Goal: Transaction & Acquisition: Obtain resource

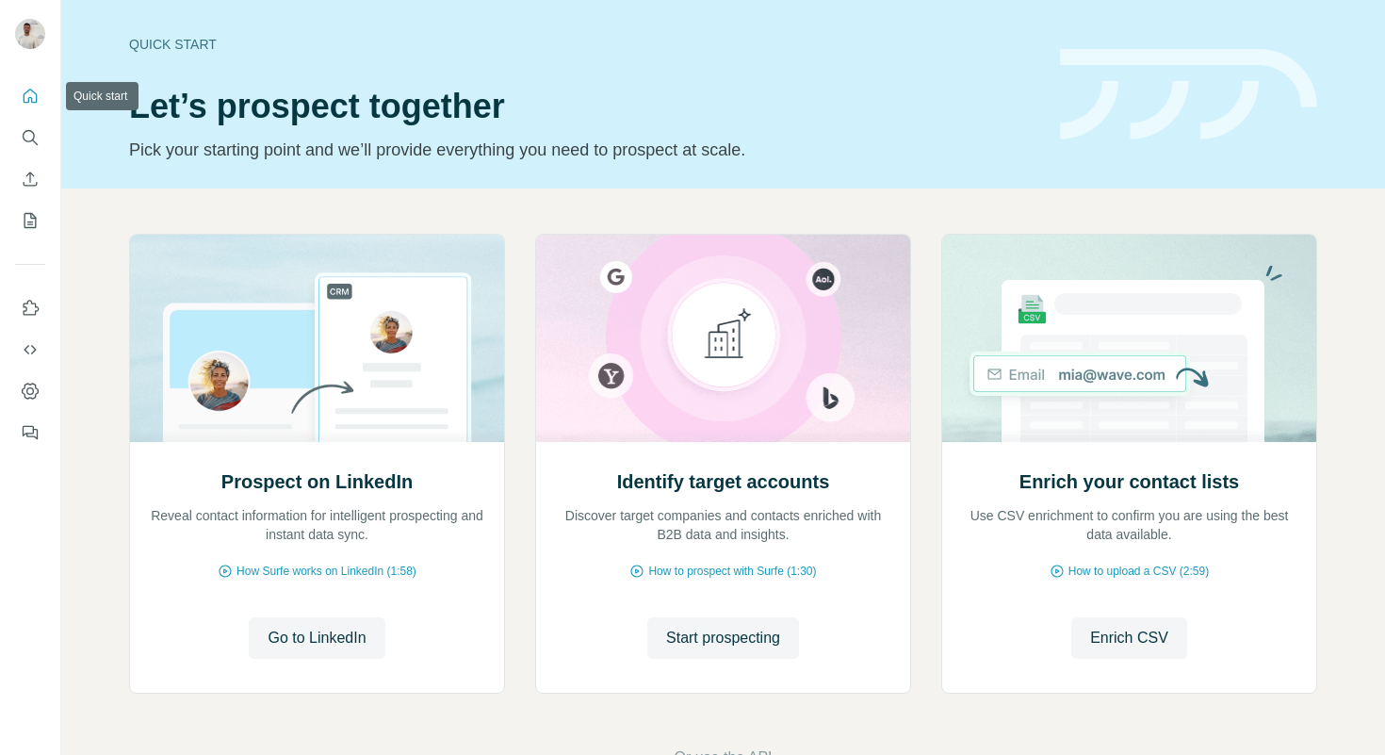
click at [32, 90] on icon "Quick start" at bounding box center [31, 96] width 14 height 14
click at [754, 640] on span "Start prospecting" at bounding box center [723, 638] width 114 height 23
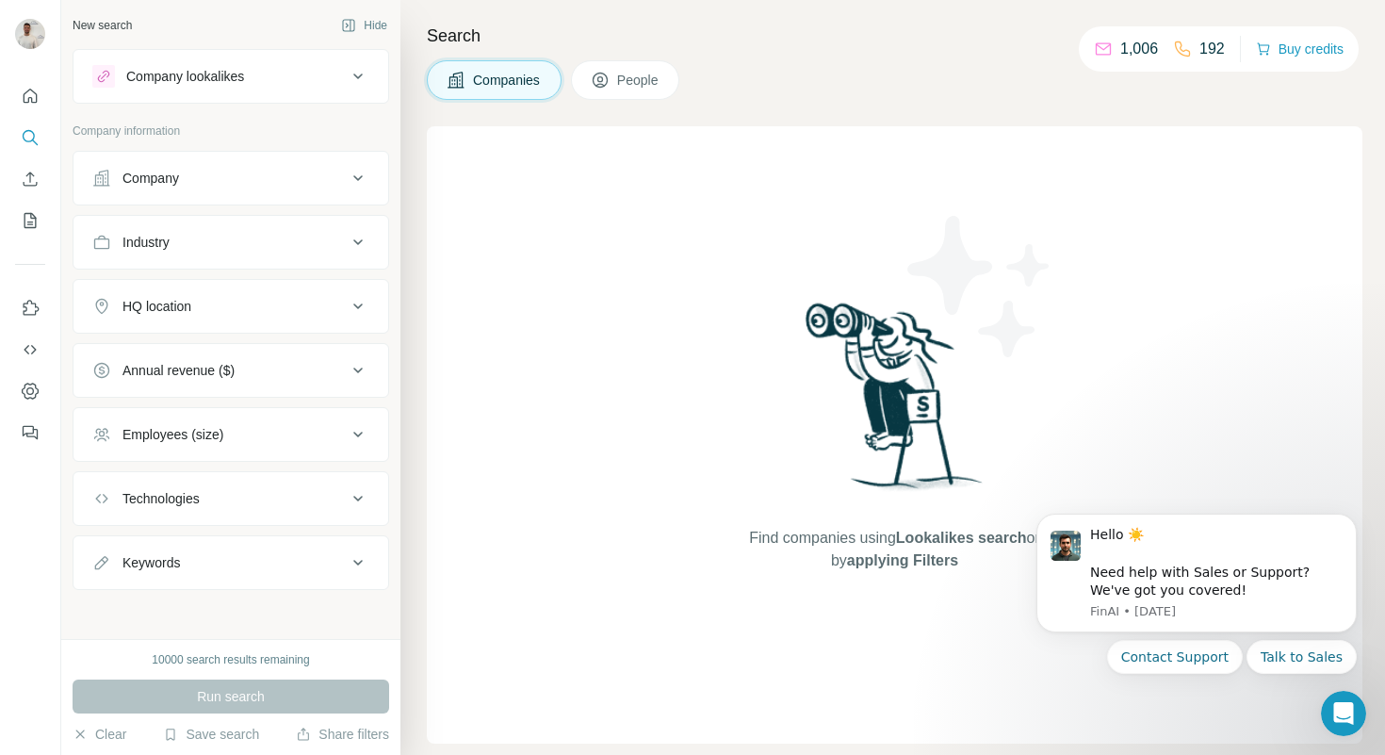
click at [208, 199] on button "Company" at bounding box center [230, 177] width 315 height 45
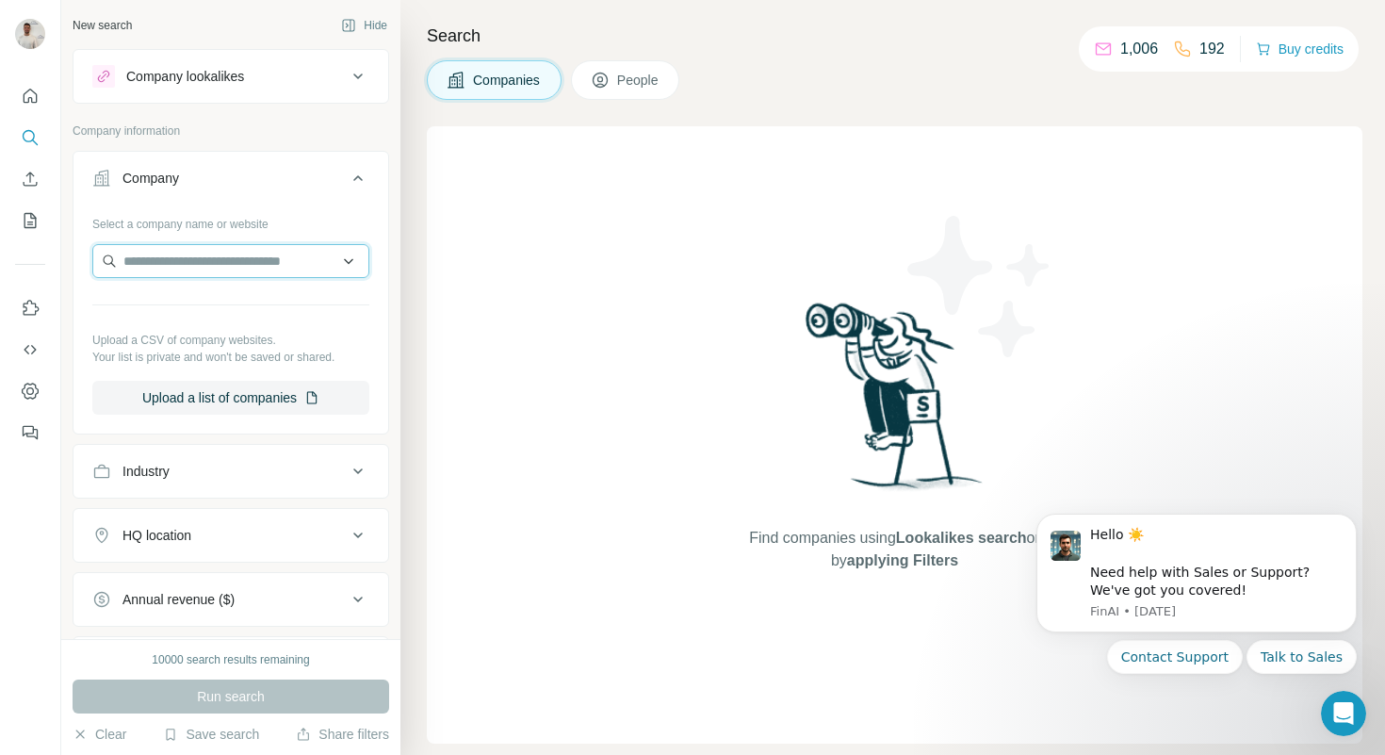
click at [213, 270] on input "text" at bounding box center [230, 261] width 277 height 34
paste input "**********"
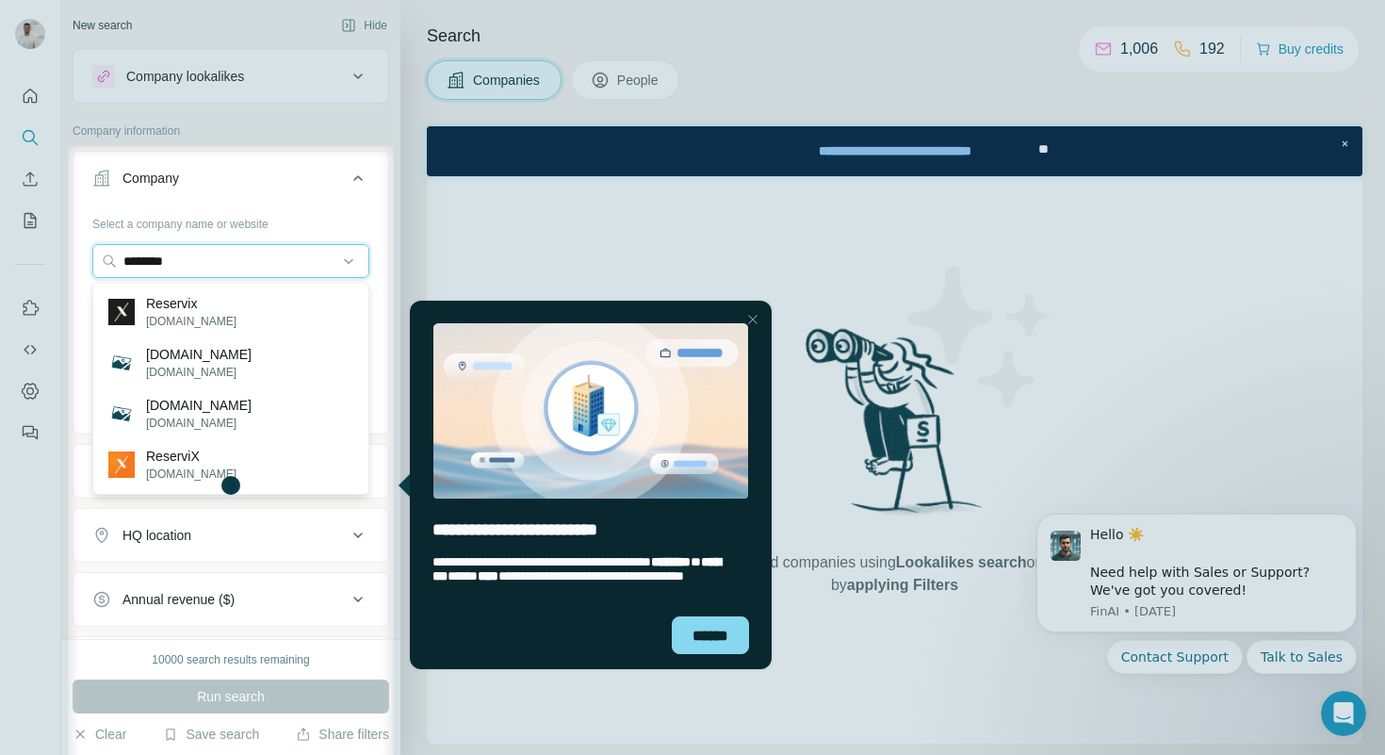
type input "********"
click at [256, 318] on div "Reservix [DOMAIN_NAME]" at bounding box center [231, 311] width 268 height 51
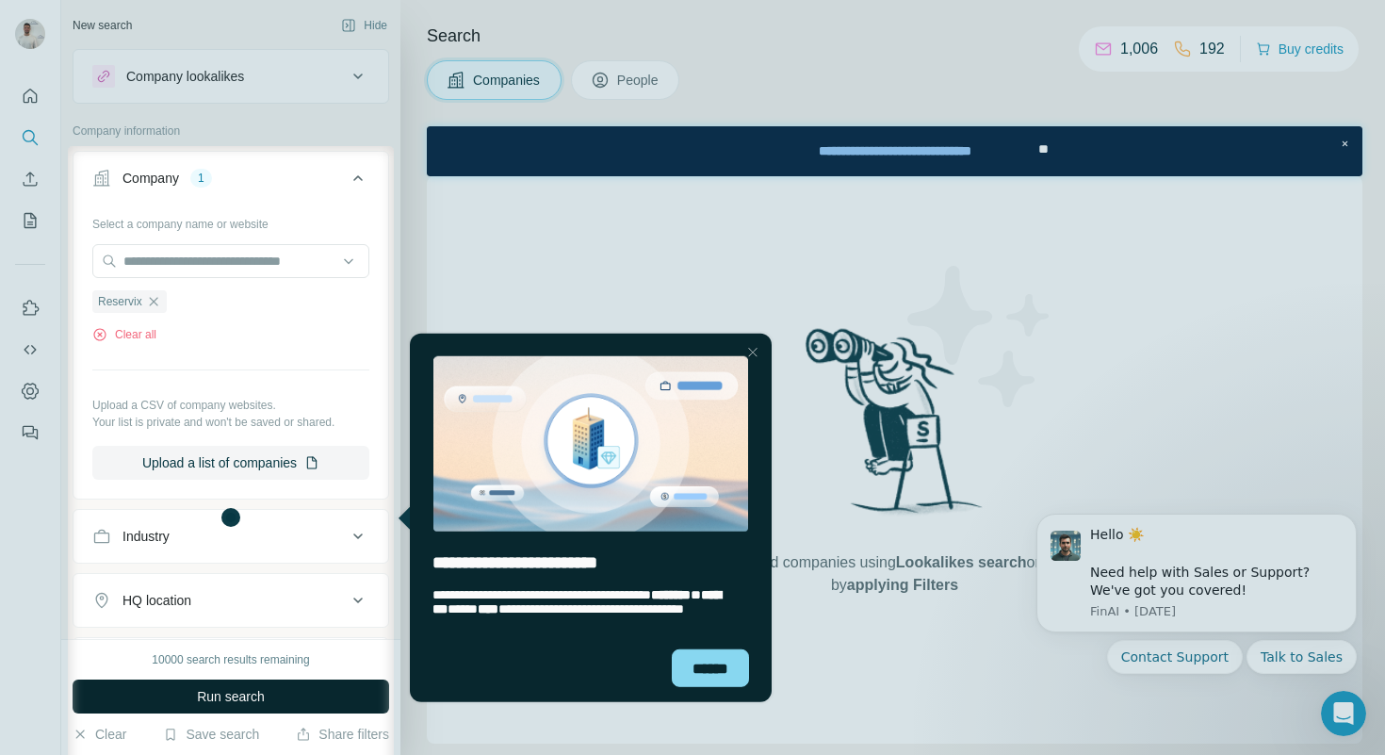
click at [303, 705] on button "Run search" at bounding box center [231, 696] width 317 height 34
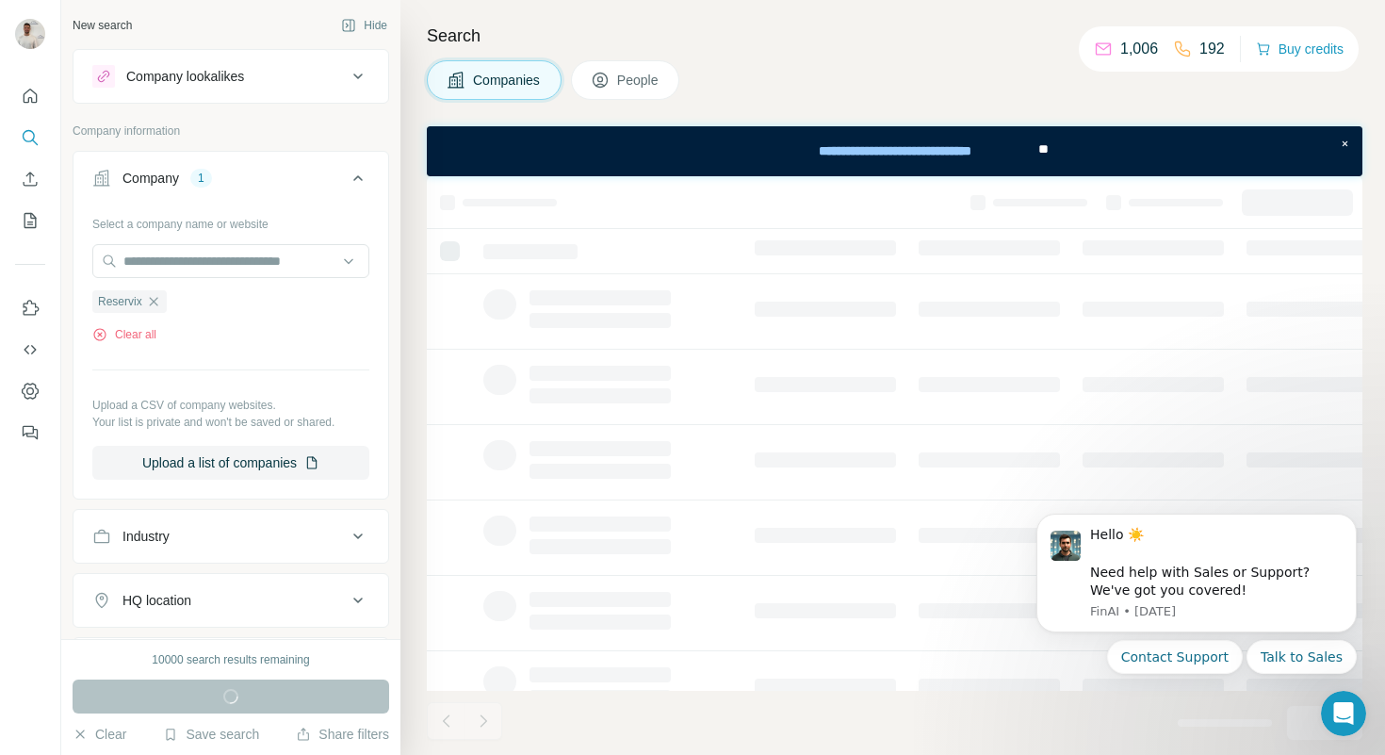
drag, startPoint x: 288, startPoint y: 332, endPoint x: 682, endPoint y: 661, distance: 513.7
click at [682, 661] on td at bounding box center [607, 688] width 271 height 75
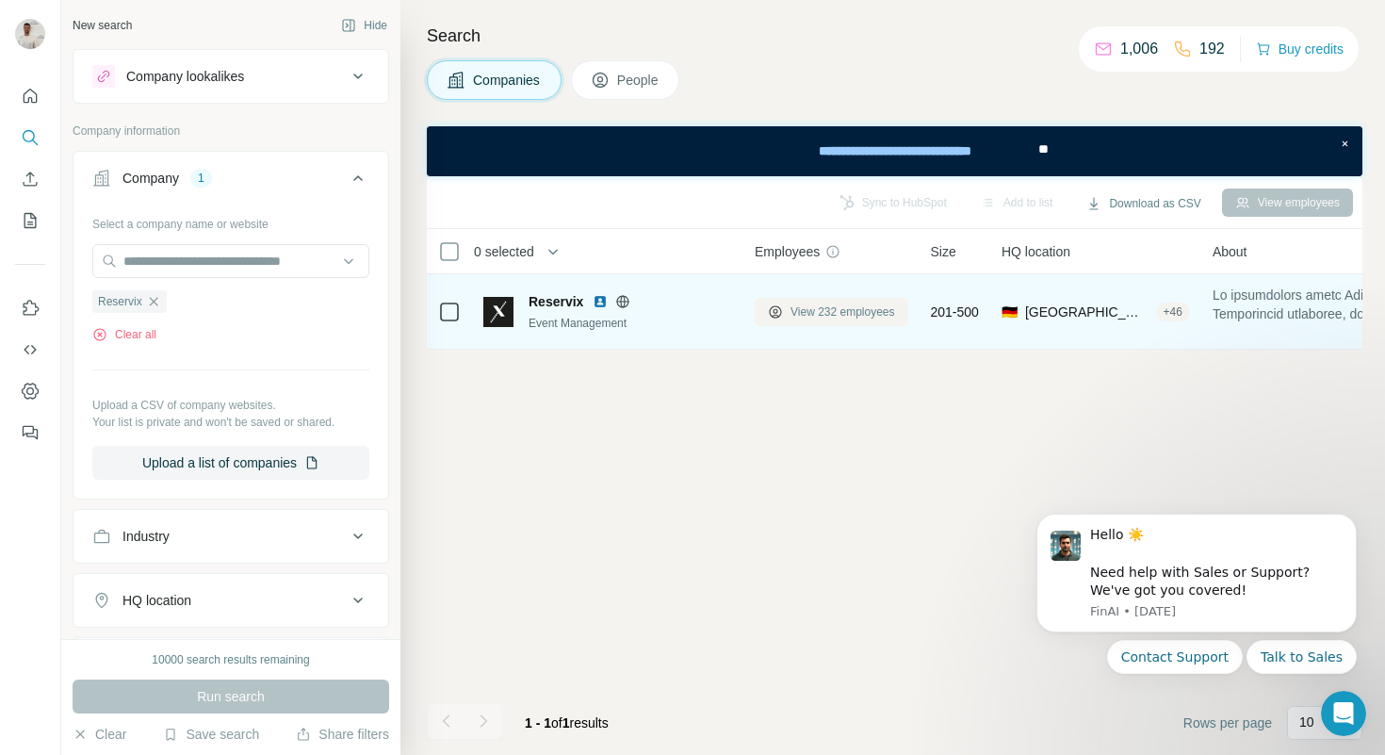
click at [866, 318] on span "View 232 employees" at bounding box center [843, 311] width 105 height 17
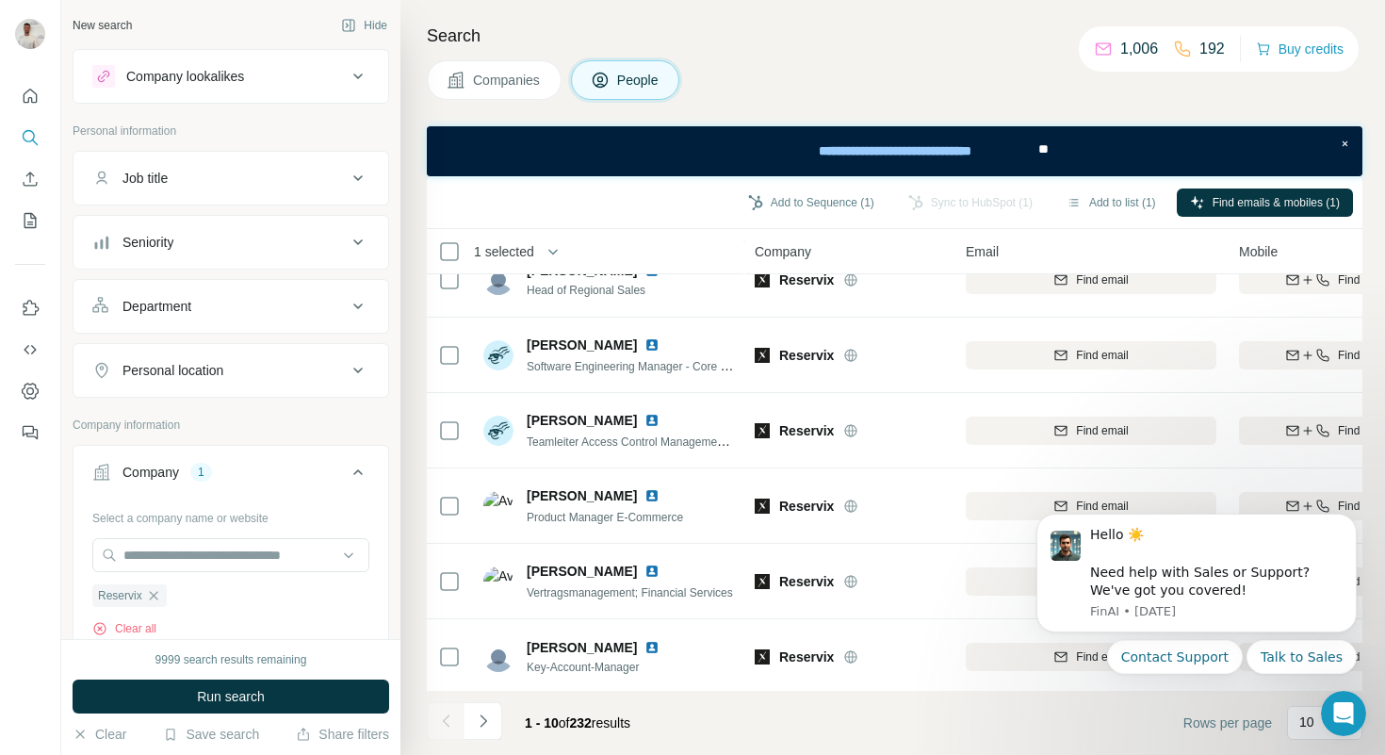
scroll to position [337, 0]
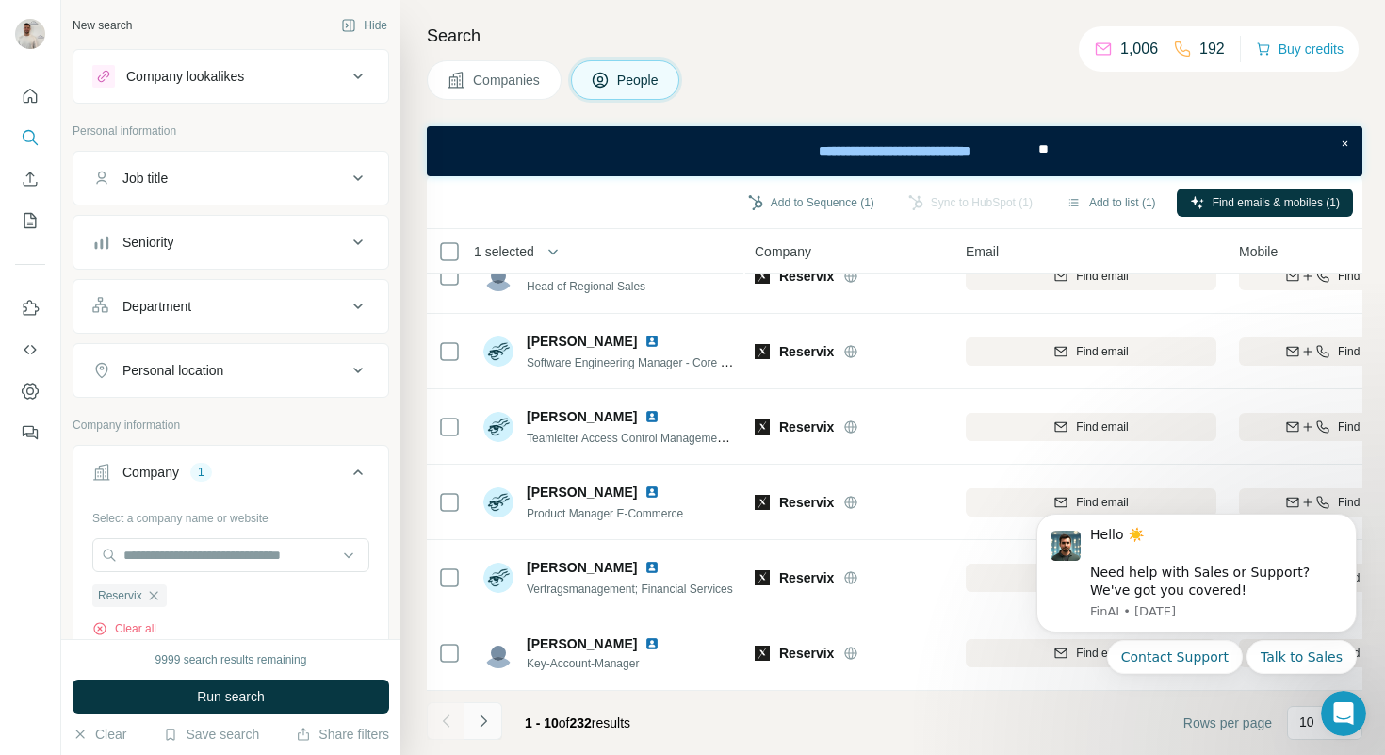
click at [483, 718] on icon "Navigate to next page" at bounding box center [483, 720] width 7 height 12
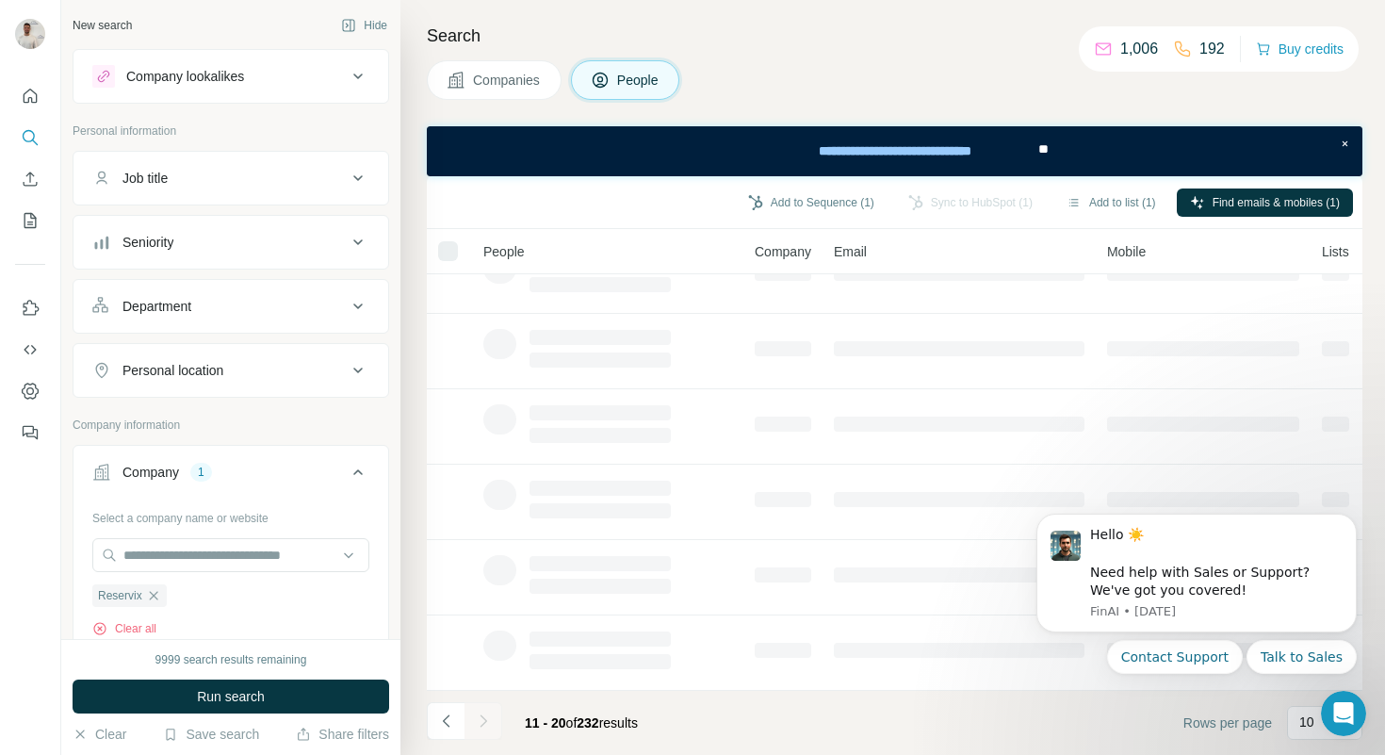
scroll to position [0, 0]
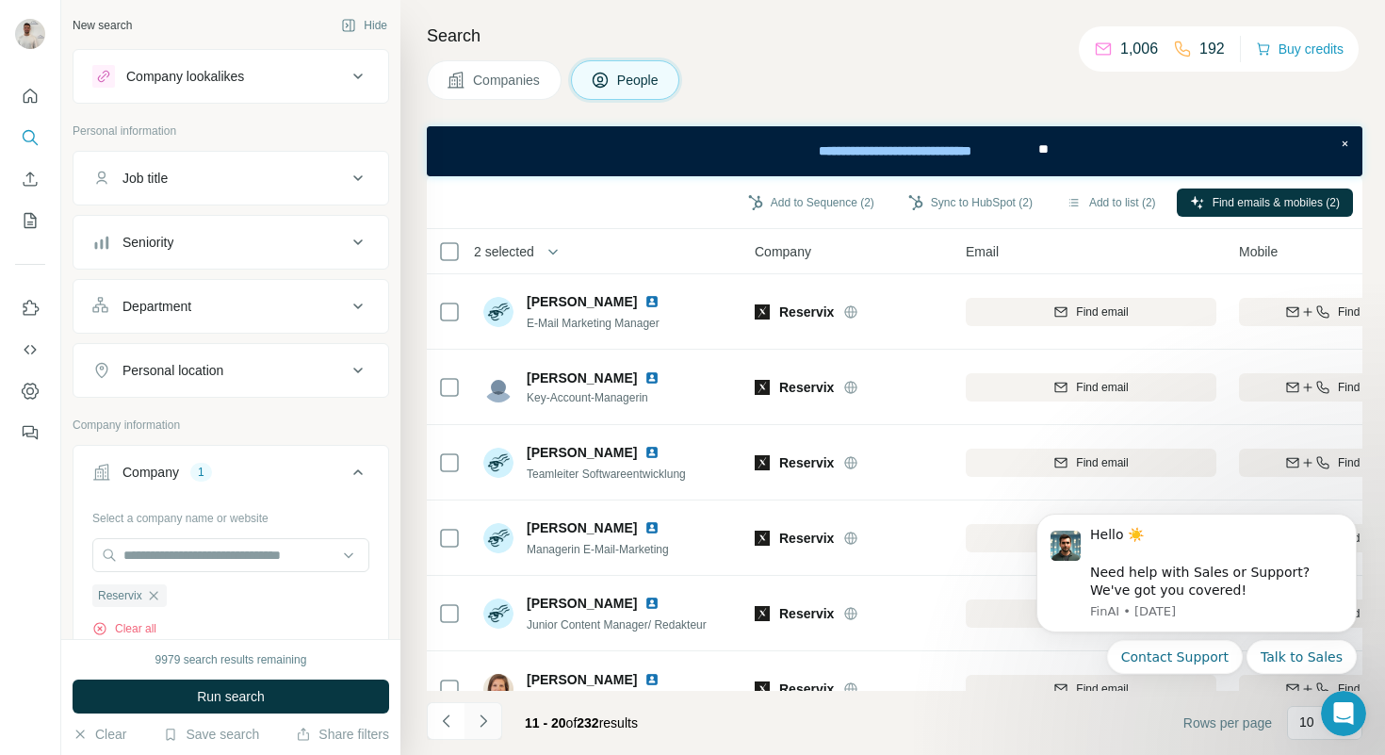
click at [490, 723] on icon "Navigate to next page" at bounding box center [483, 720] width 19 height 19
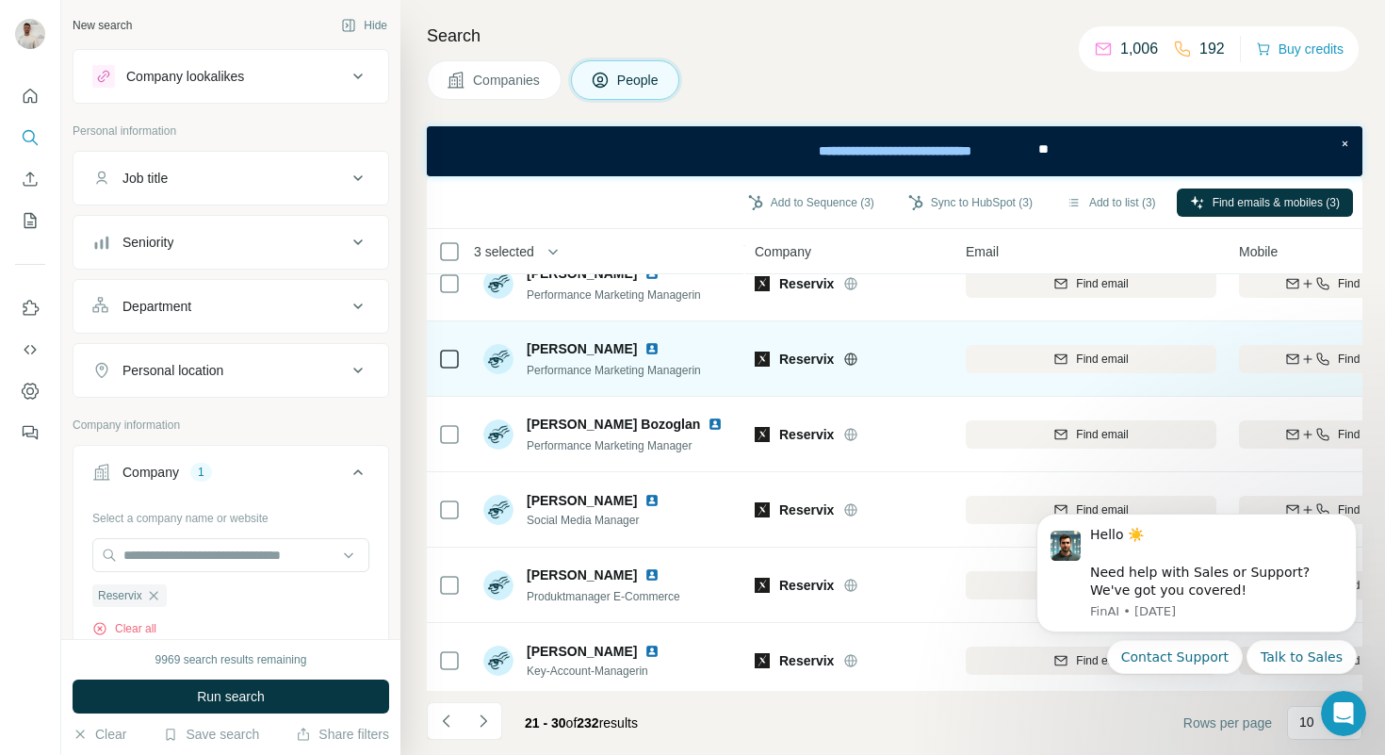
scroll to position [337, 0]
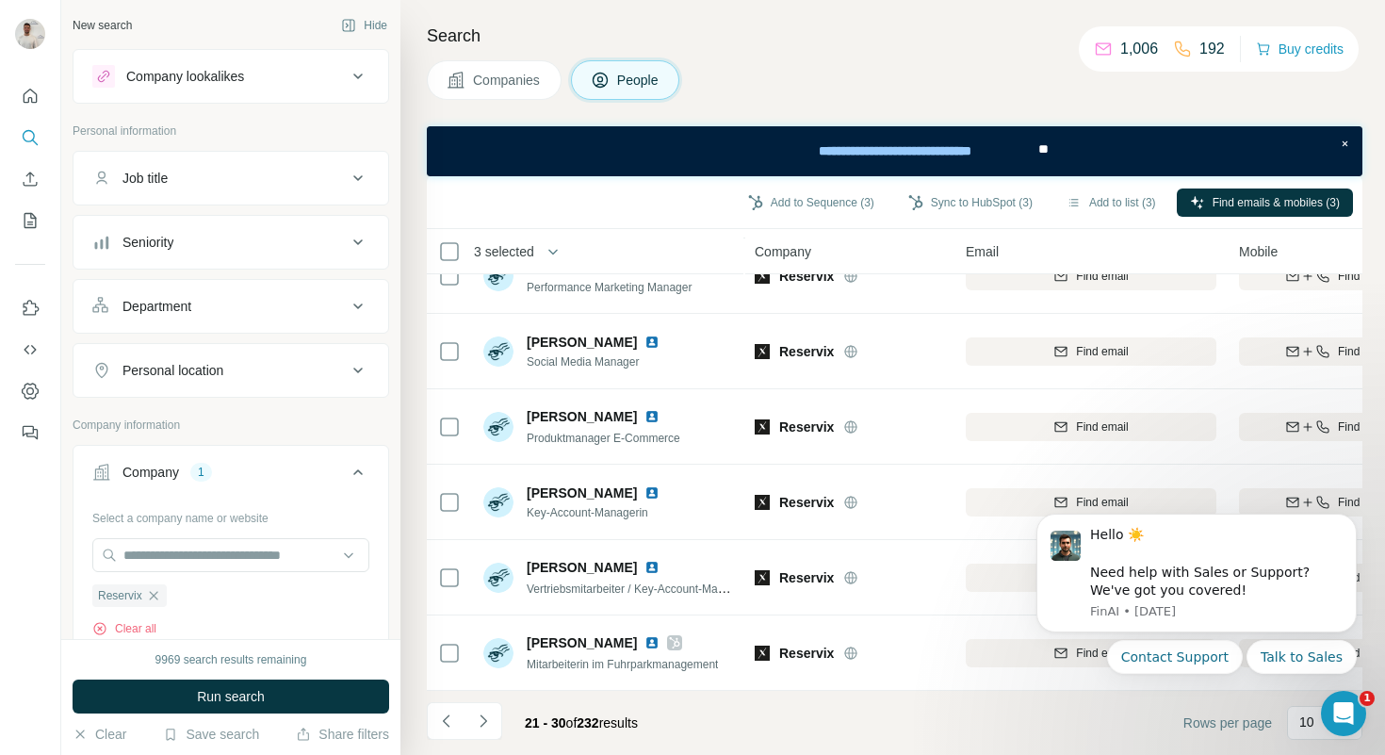
click at [1293, 725] on body "Hello ☀️ ​ Need help with Sales or Support? We've got you covered! [GEOGRAPHIC_…" at bounding box center [1197, 618] width 362 height 240
click at [1297, 722] on body "Hello ☀️ ​ Need help with Sales or Support? We've got you covered! [GEOGRAPHIC_…" at bounding box center [1197, 618] width 362 height 240
click at [1348, 519] on icon "Dismiss notification" at bounding box center [1352, 519] width 10 height 10
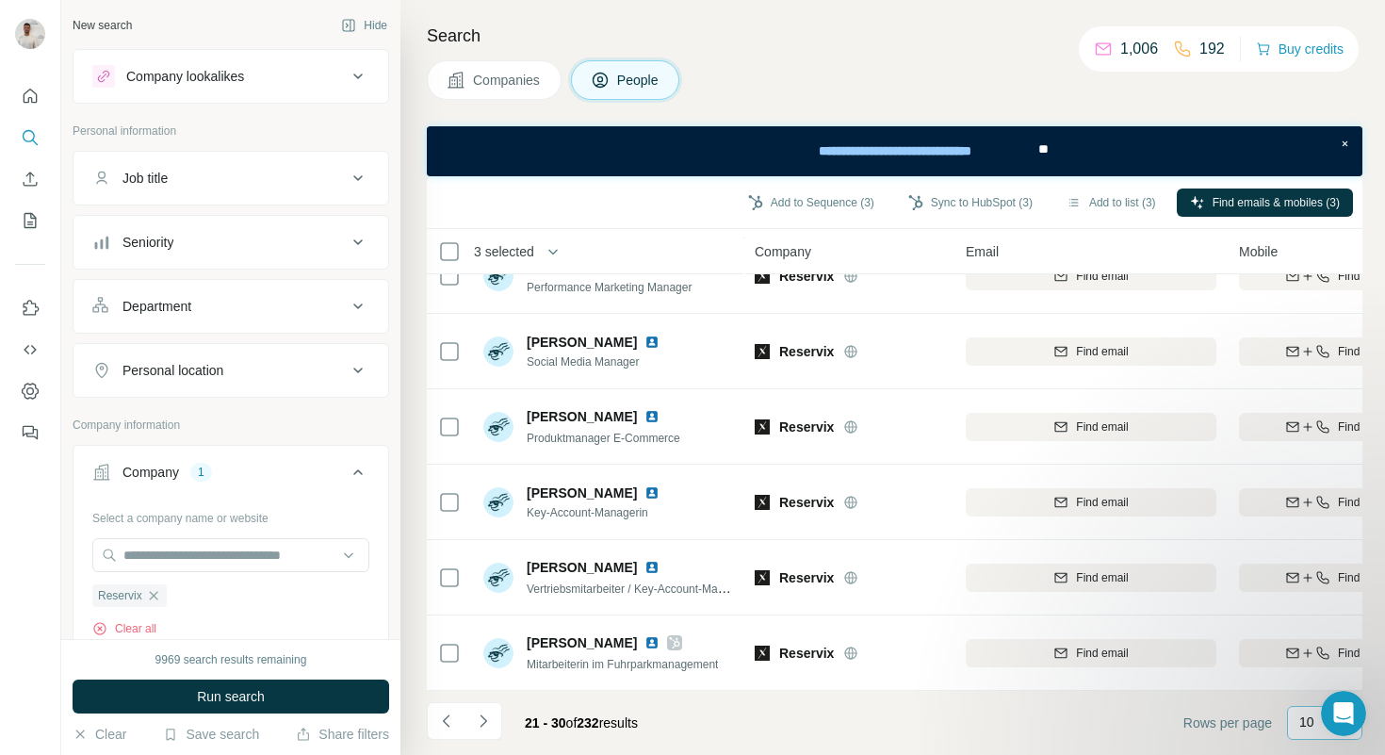
click at [1301, 720] on p "10" at bounding box center [1306, 721] width 15 height 19
click at [1310, 576] on p "60" at bounding box center [1310, 578] width 15 height 19
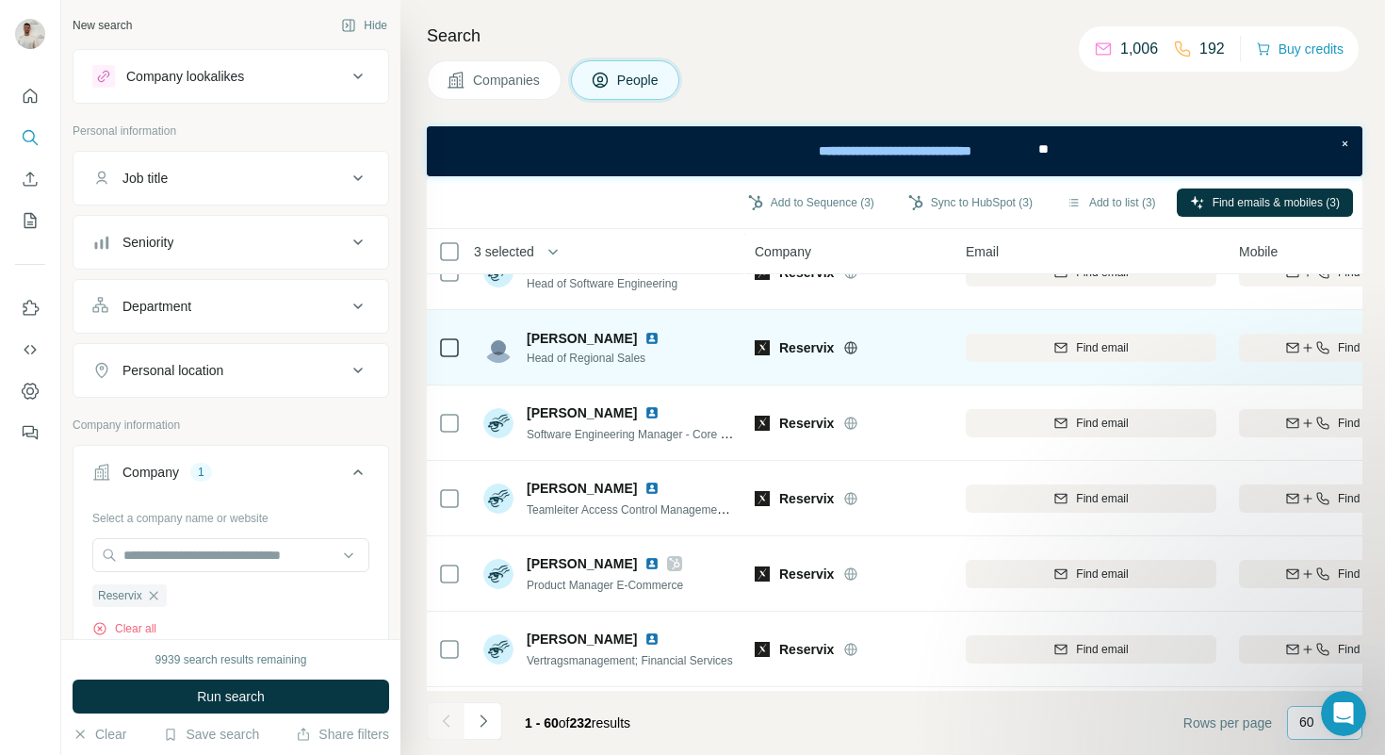
scroll to position [267, 0]
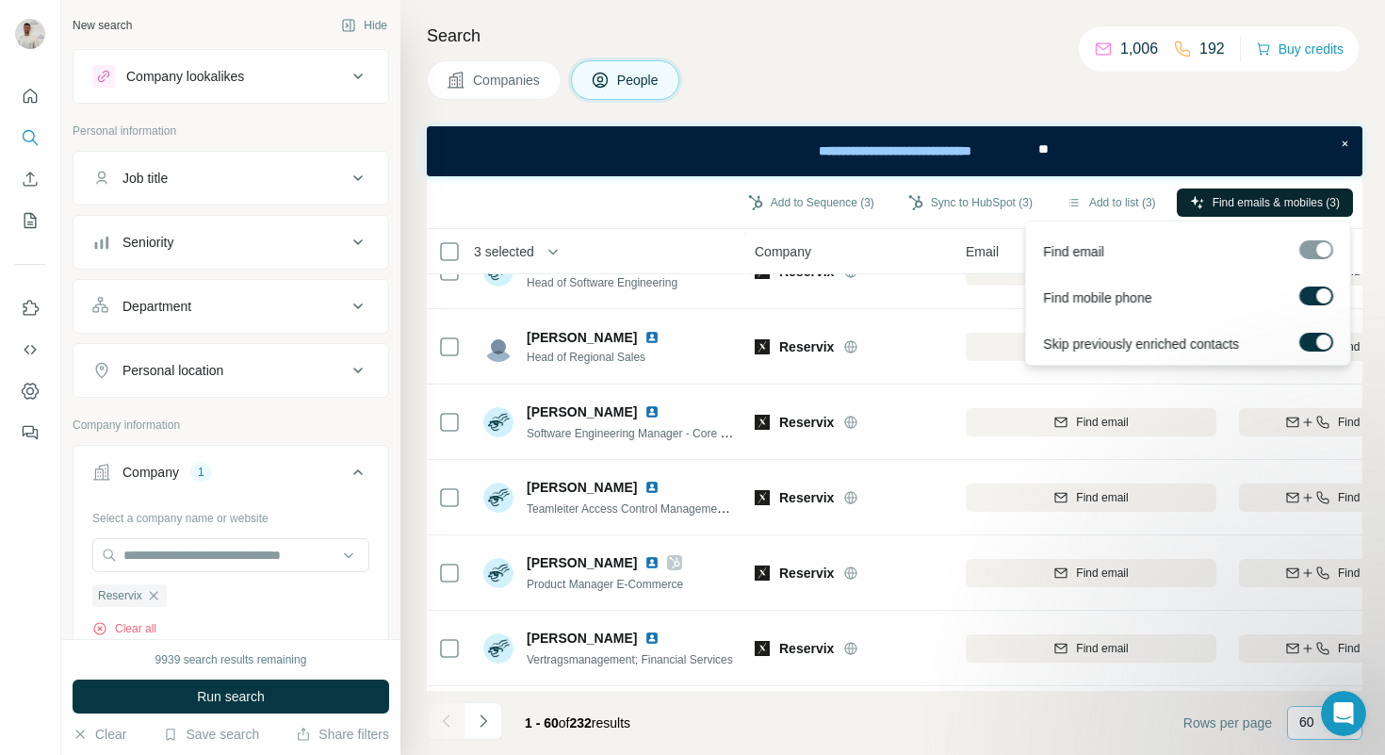
click at [1253, 204] on span "Find emails & mobiles (3)" at bounding box center [1276, 202] width 127 height 17
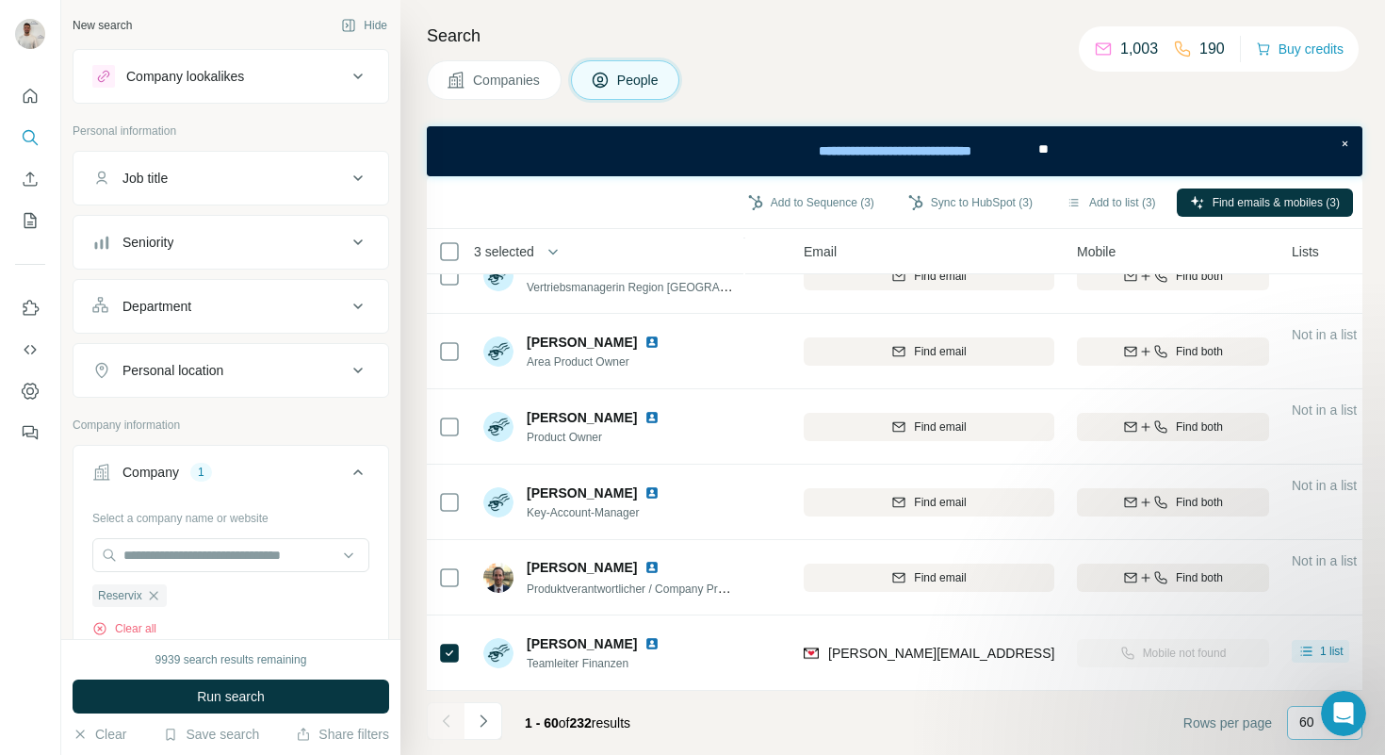
scroll to position [4107, 255]
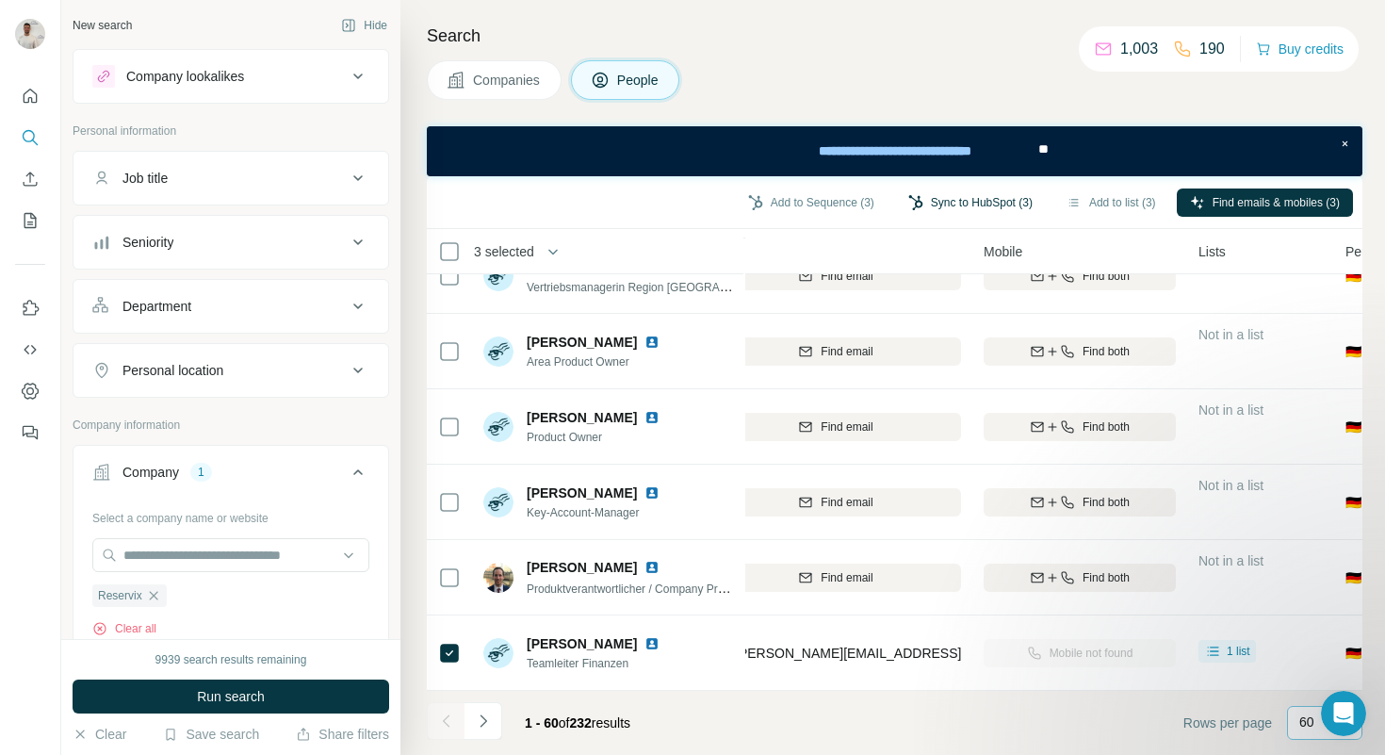
click at [934, 204] on button "Sync to HubSpot (3)" at bounding box center [970, 202] width 151 height 28
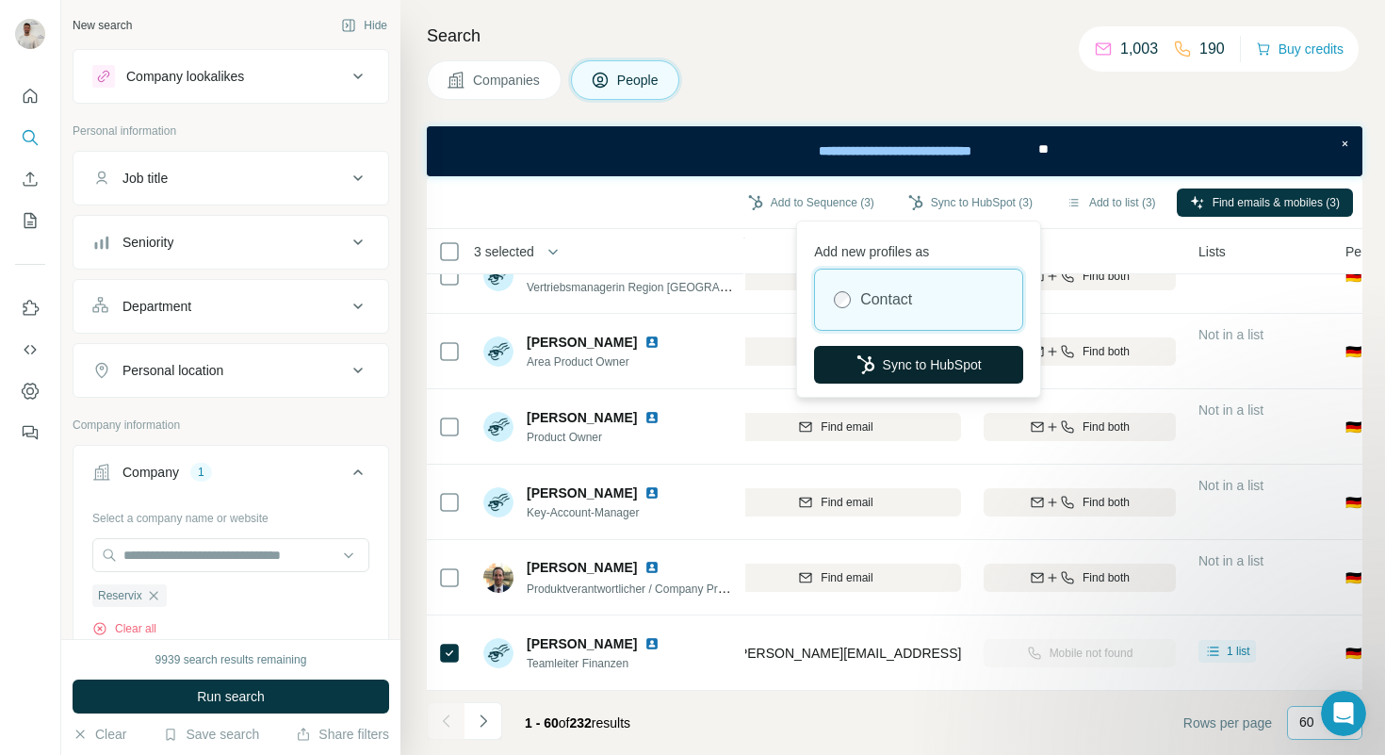
click at [919, 361] on button "Sync to HubSpot" at bounding box center [918, 365] width 209 height 38
